Goal: Task Accomplishment & Management: Manage account settings

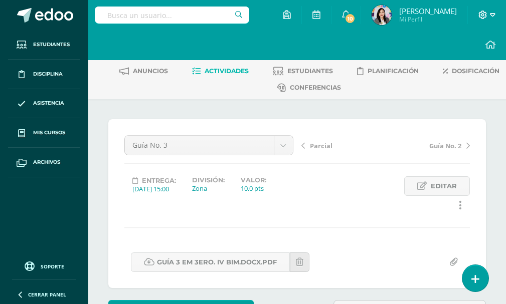
scroll to position [17, 0]
click at [480, 13] on icon at bounding box center [483, 15] width 9 height 9
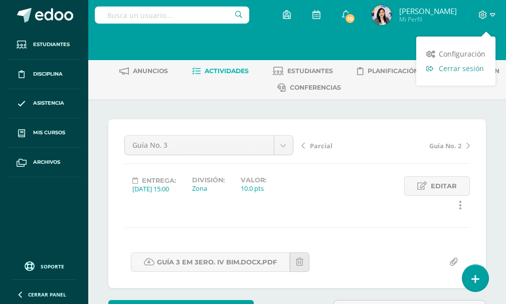
click at [464, 66] on span "Cerrar sesión" at bounding box center [461, 69] width 45 height 10
